Goal: Navigation & Orientation: Understand site structure

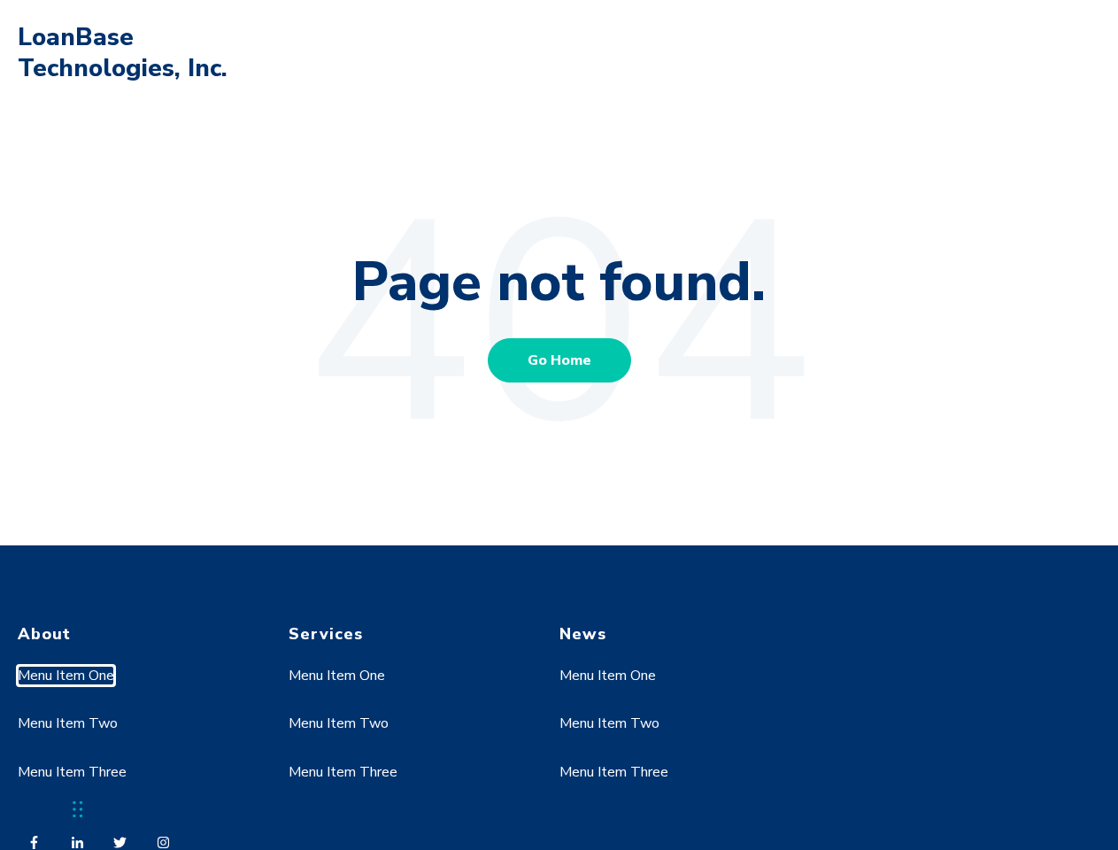
click at [66, 675] on link "Menu Item One" at bounding box center [66, 675] width 96 height 19
click at [66, 723] on link "Menu Item Two" at bounding box center [68, 722] width 100 height 19
click at [337, 675] on link "Menu Item One" at bounding box center [337, 675] width 96 height 19
click at [337, 723] on link "Menu Item Two" at bounding box center [339, 722] width 100 height 19
click at [343, 772] on link "Menu Item Three" at bounding box center [343, 771] width 109 height 19
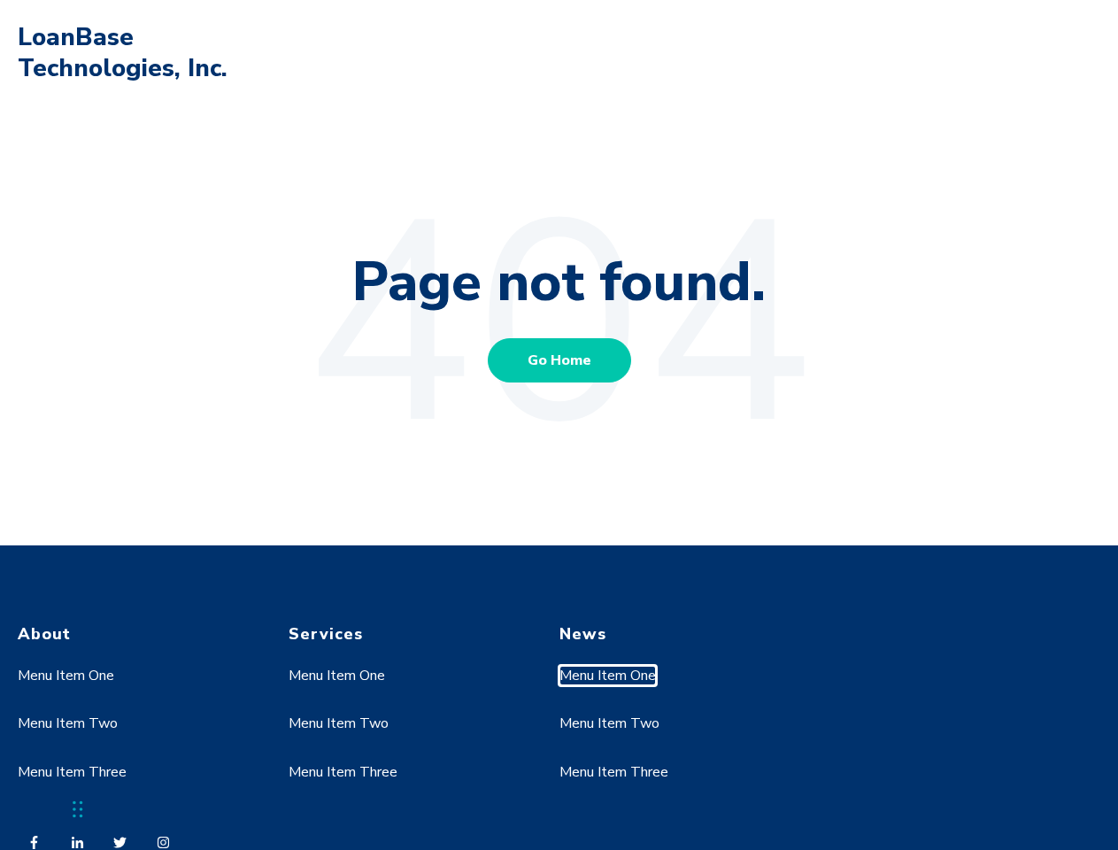
click at [608, 675] on link "Menu Item One" at bounding box center [607, 675] width 96 height 19
click at [608, 723] on link "Menu Item Two" at bounding box center [609, 722] width 100 height 19
click at [613, 772] on link "Menu Item Three" at bounding box center [613, 771] width 109 height 19
click at [78, 809] on div "Chat Widget" at bounding box center [44, 807] width 89 height 85
